Goal: Information Seeking & Learning: Find specific fact

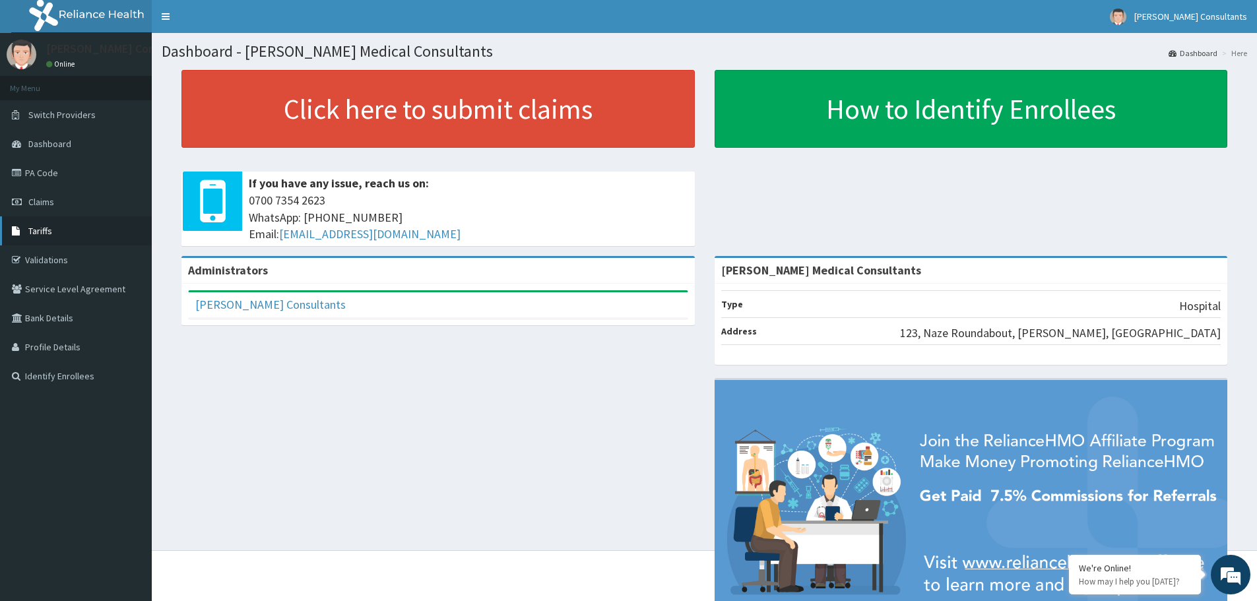
click at [48, 225] on span "Tariffs" at bounding box center [40, 231] width 24 height 12
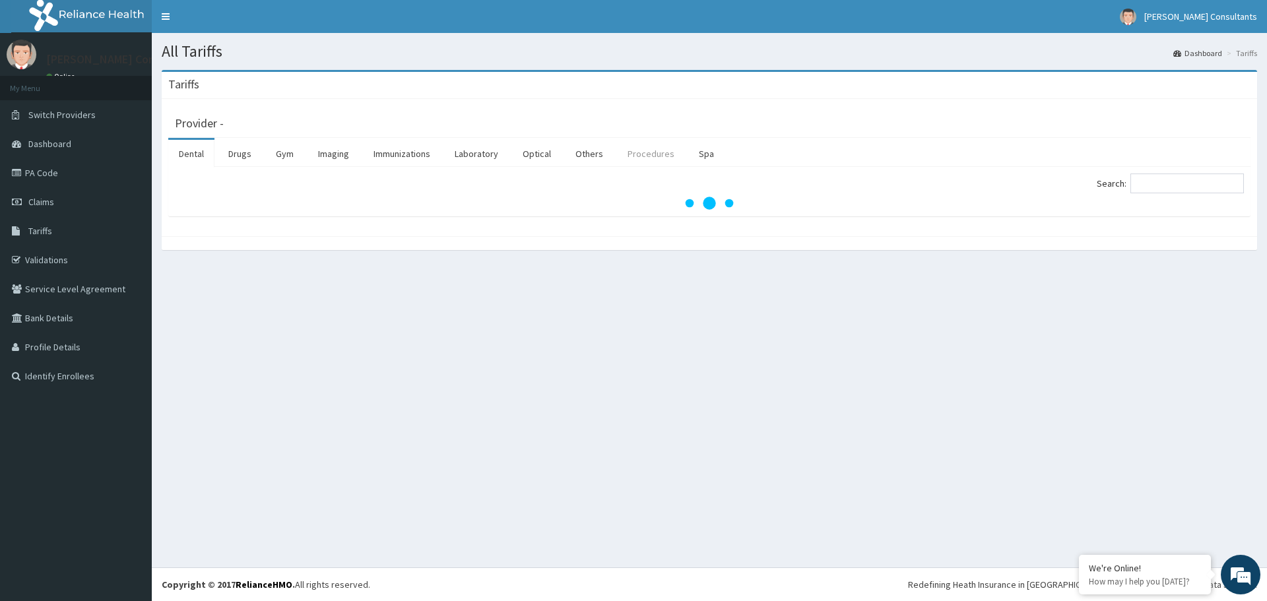
click at [656, 156] on link "Procedures" at bounding box center [651, 154] width 68 height 28
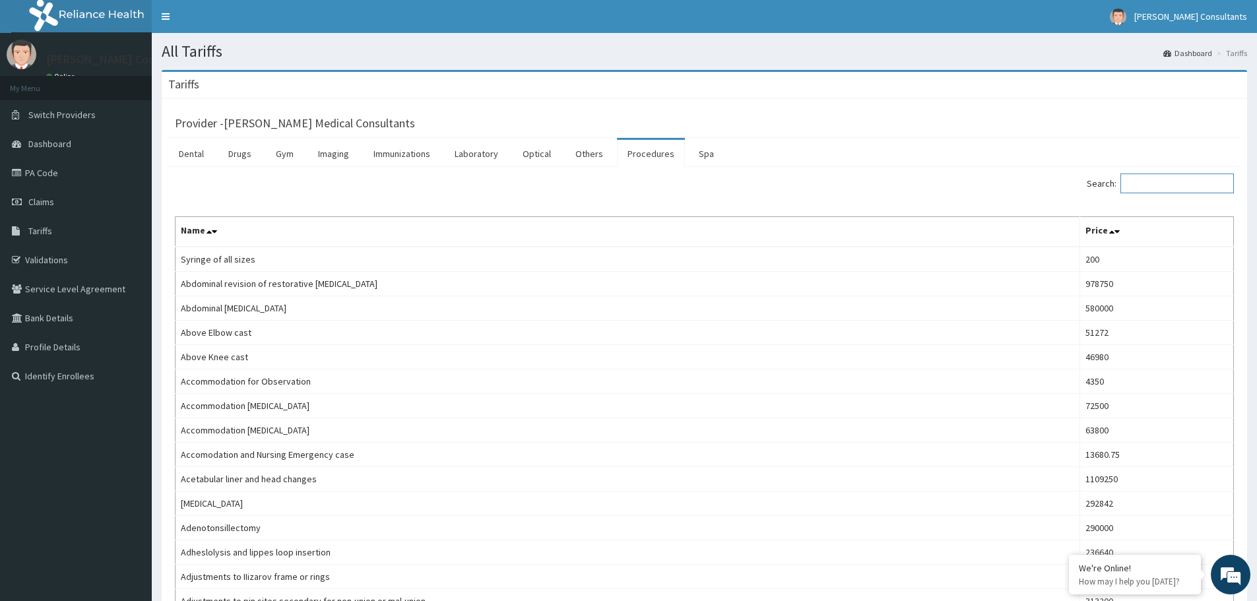
click at [1143, 183] on input "Search:" at bounding box center [1176, 184] width 113 height 20
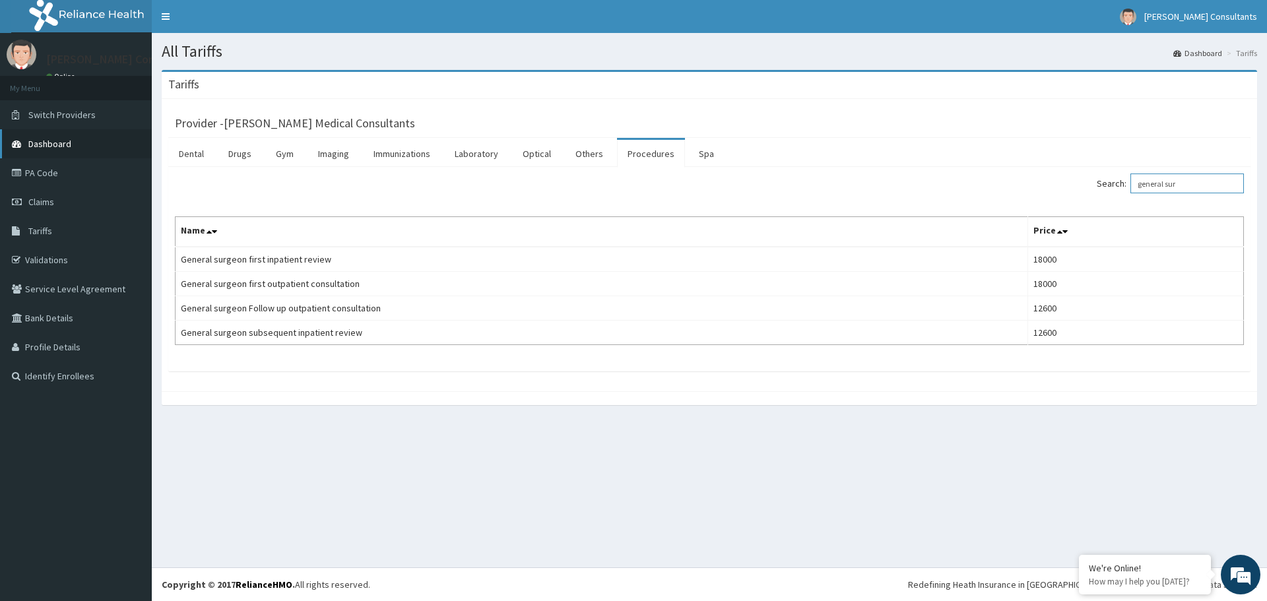
type input "general sur"
click at [34, 144] on span "Dashboard" at bounding box center [49, 144] width 43 height 12
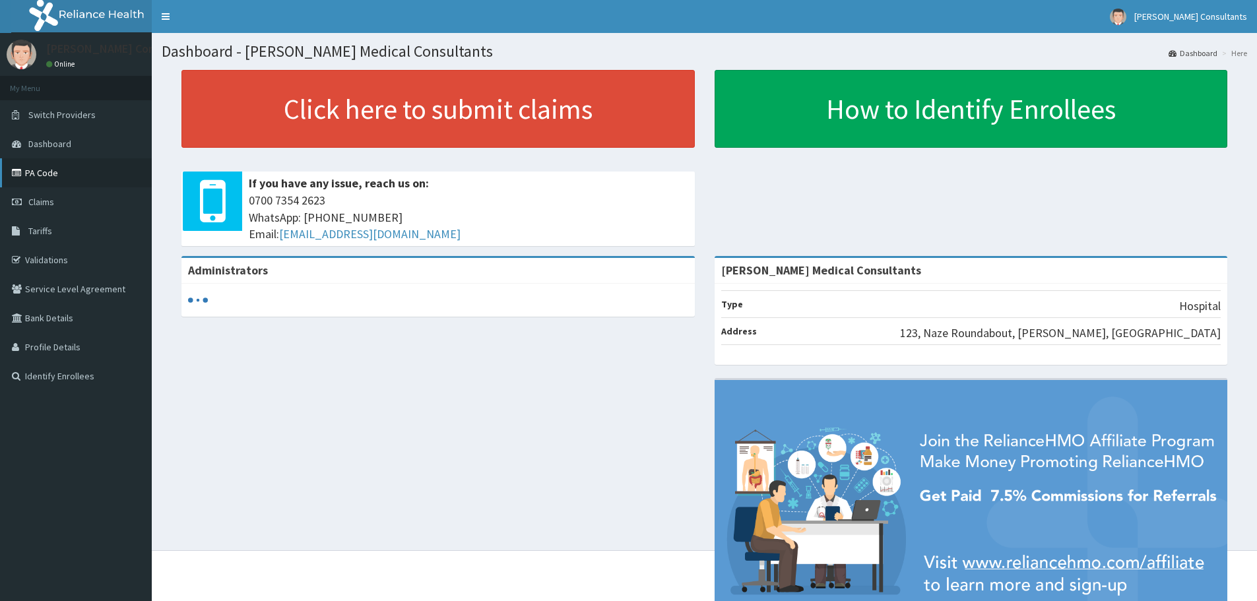
click at [36, 173] on link "PA Code" at bounding box center [76, 172] width 152 height 29
